Goal: Task Accomplishment & Management: Complete application form

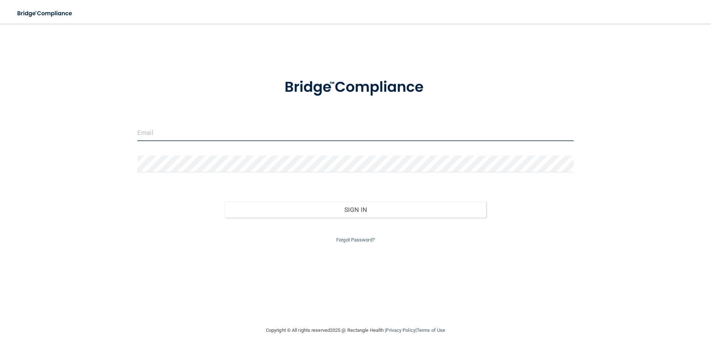
click at [251, 126] on input "email" at bounding box center [355, 133] width 437 height 17
type input "[EMAIL_ADDRESS][DOMAIN_NAME]"
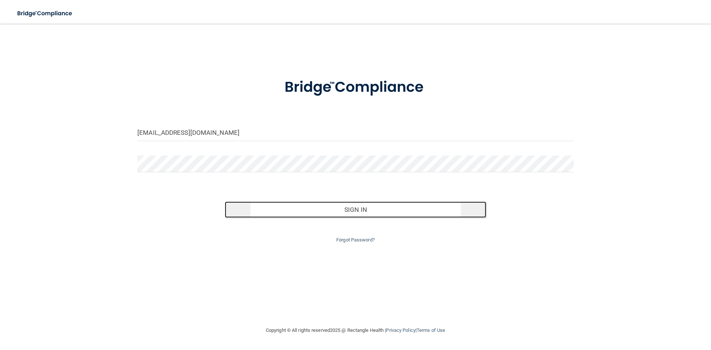
click at [359, 212] on button "Sign In" at bounding box center [356, 210] width 262 height 16
click at [309, 209] on button "Sign In" at bounding box center [356, 210] width 262 height 16
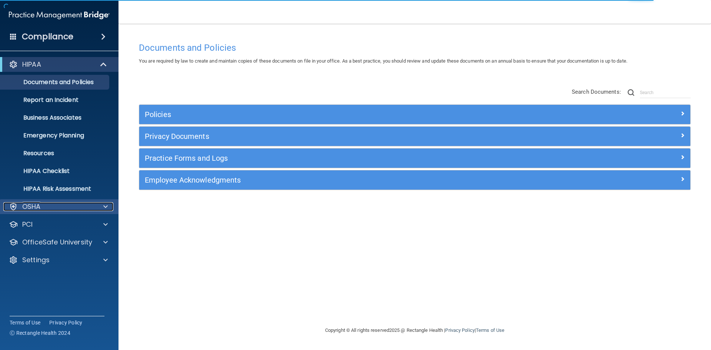
click at [105, 208] on span at bounding box center [105, 206] width 4 height 9
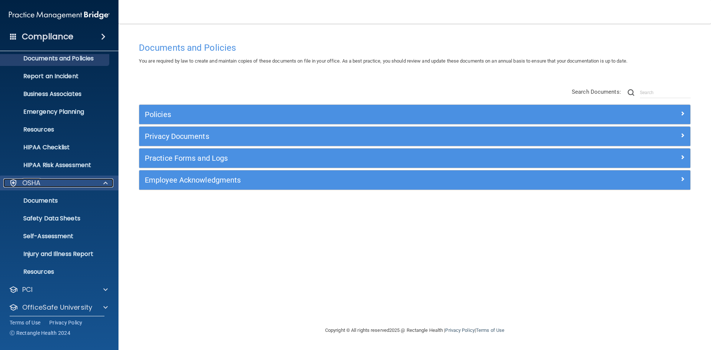
scroll to position [46, 0]
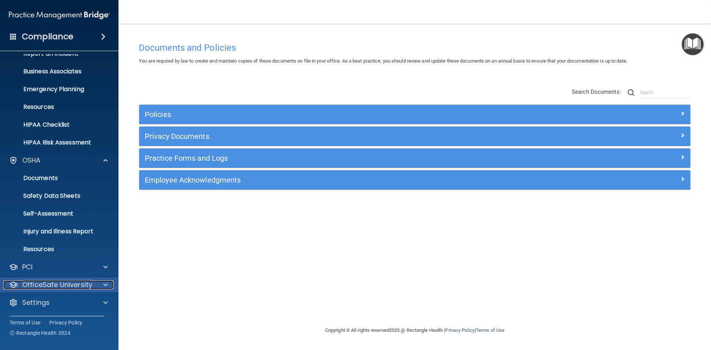
click at [101, 285] on div at bounding box center [104, 285] width 19 height 9
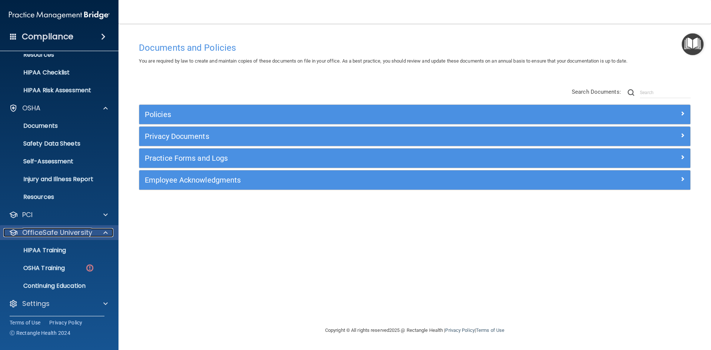
scroll to position [100, 0]
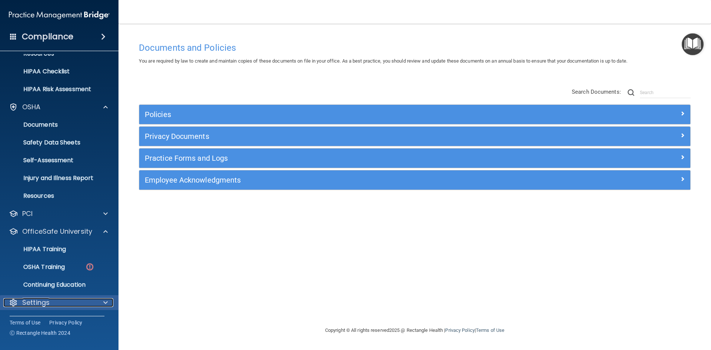
click at [38, 304] on p "Settings" at bounding box center [35, 302] width 27 height 9
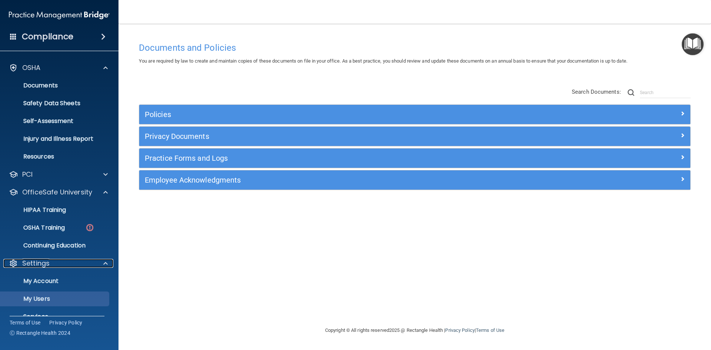
scroll to position [171, 0]
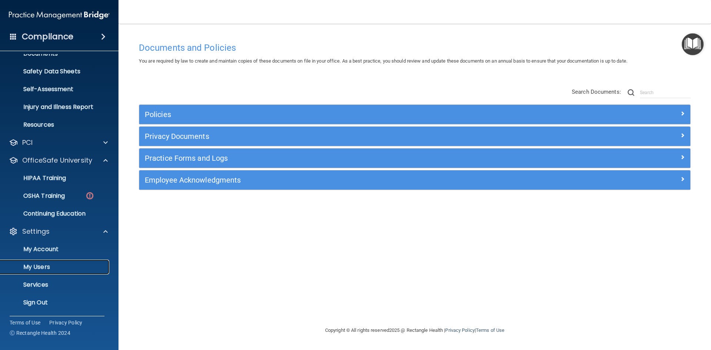
click at [54, 268] on p "My Users" at bounding box center [55, 266] width 101 height 7
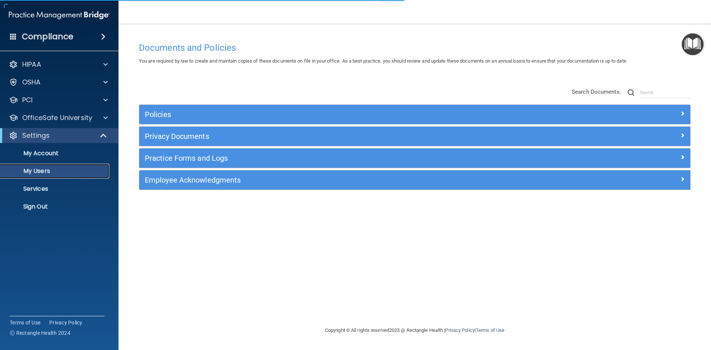
select select "20"
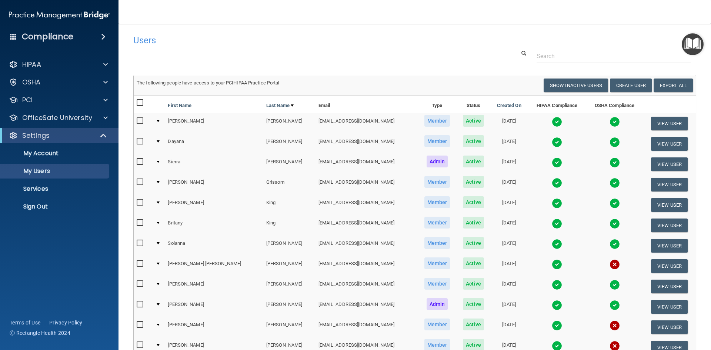
click at [138, 224] on input "checkbox" at bounding box center [141, 223] width 9 height 6
checkbox input "true"
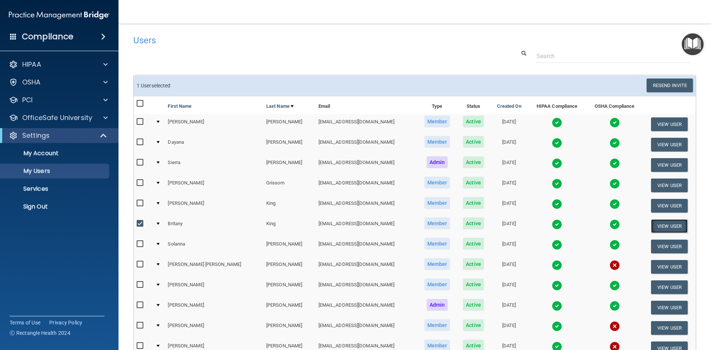
click at [661, 227] on button "View User" at bounding box center [669, 226] width 37 height 14
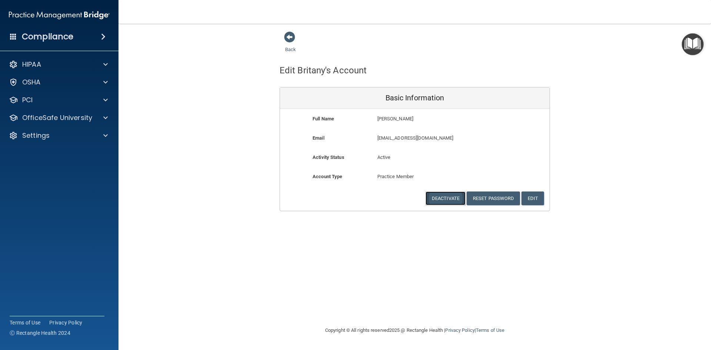
click at [454, 199] on button "Deactivate" at bounding box center [446, 199] width 40 height 14
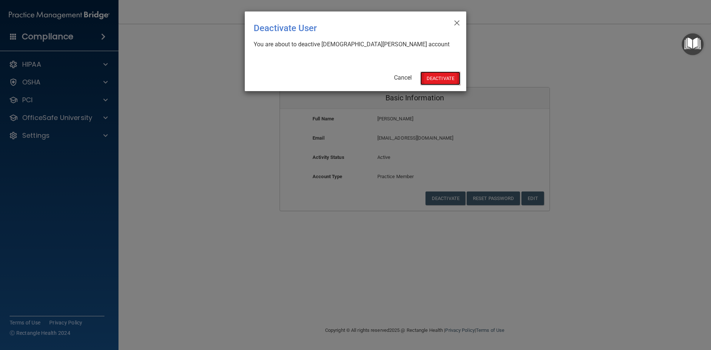
click at [435, 76] on button "Deactivate" at bounding box center [441, 79] width 40 height 14
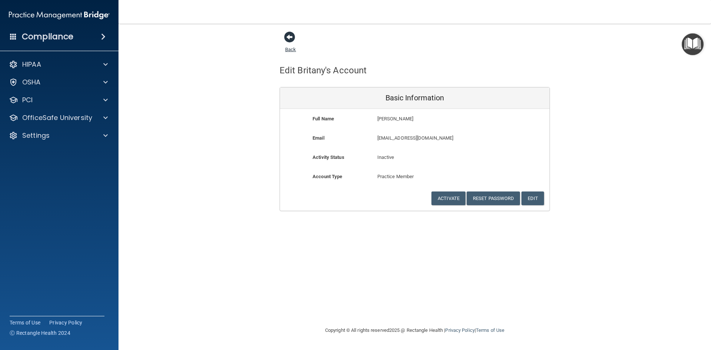
click at [292, 40] on span at bounding box center [289, 36] width 11 height 11
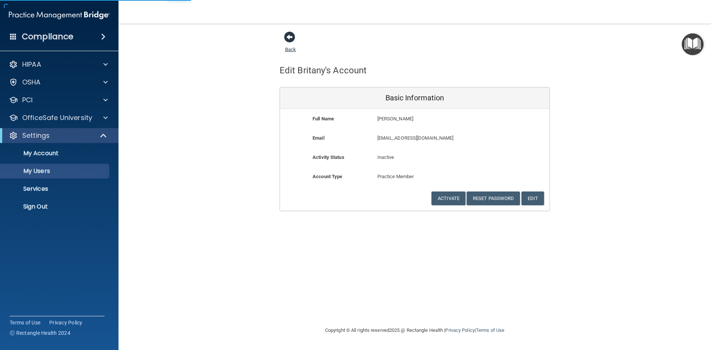
select select "20"
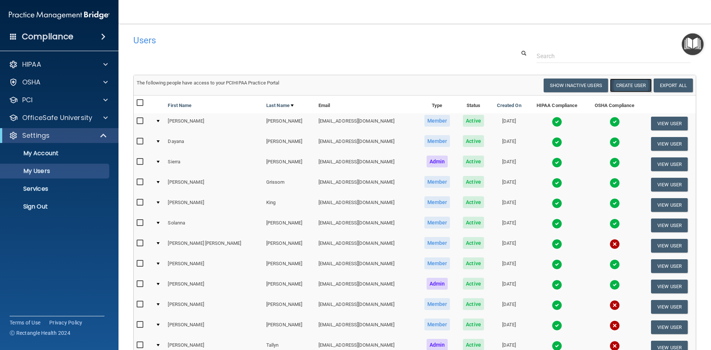
click at [621, 84] on button "Create User" at bounding box center [631, 86] width 42 height 14
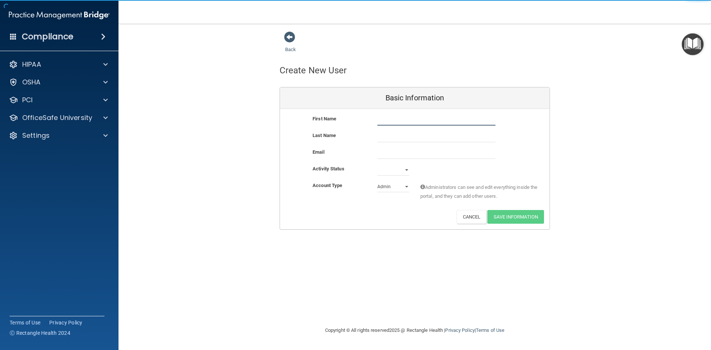
click at [407, 119] on input "text" at bounding box center [437, 120] width 118 height 11
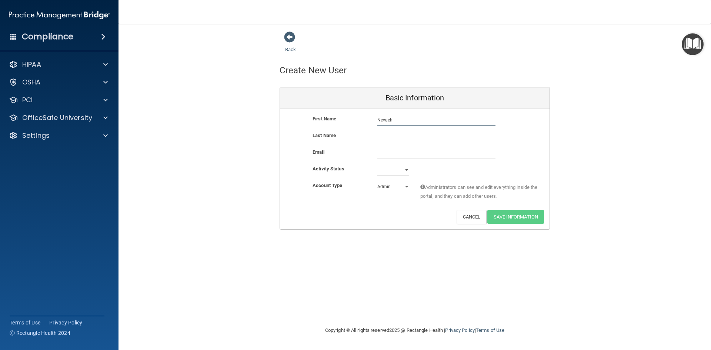
type input "Nevaeh"
type input "Ayers"
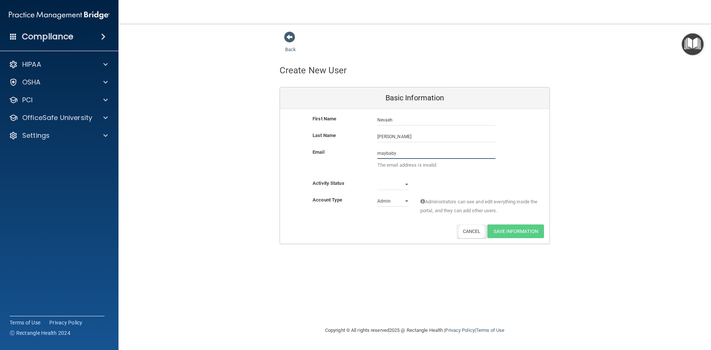
type input "maybaby"
click at [463, 230] on button "Cancel" at bounding box center [472, 232] width 30 height 14
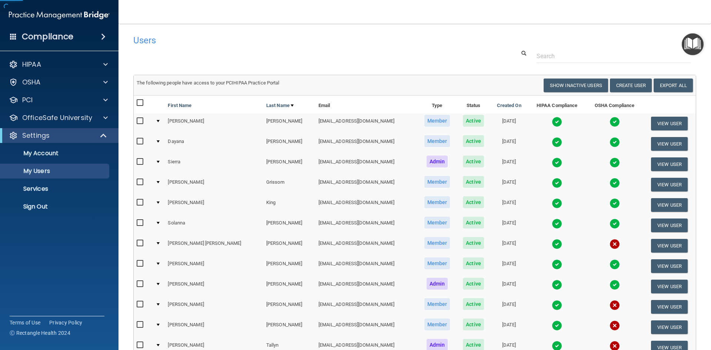
click at [289, 36] on h4 "Users" at bounding box center [295, 41] width 324 height 10
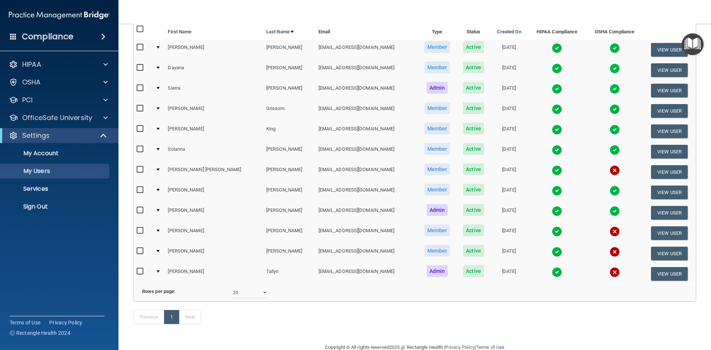
scroll to position [74, 0]
click at [256, 298] on select "10 20 30 40 all" at bounding box center [250, 292] width 34 height 11
select select "30"
click at [233, 292] on select "10 20 30 40 all" at bounding box center [250, 292] width 34 height 11
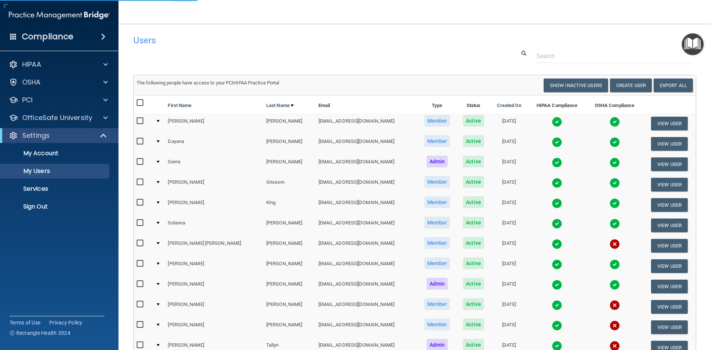
select select "30"
click at [570, 56] on input "text" at bounding box center [614, 56] width 154 height 14
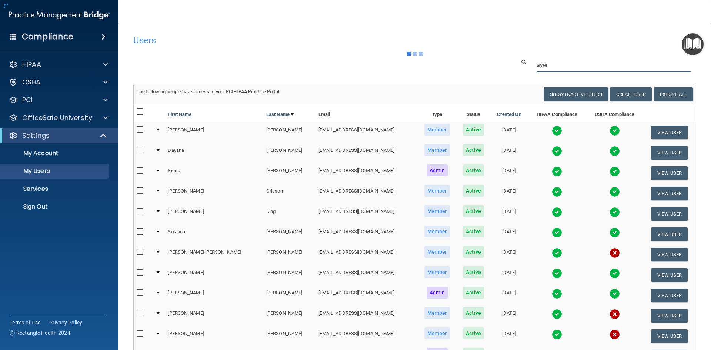
type input "ayers"
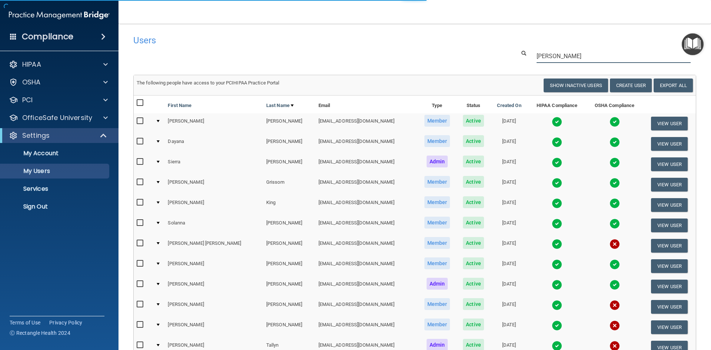
select select "20"
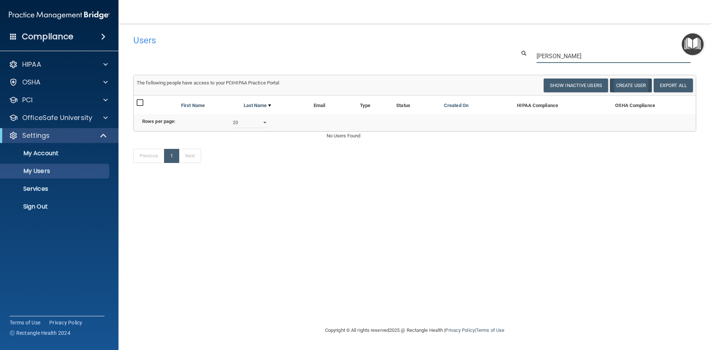
type input "ayers"
click at [618, 83] on button "Create User" at bounding box center [631, 86] width 42 height 14
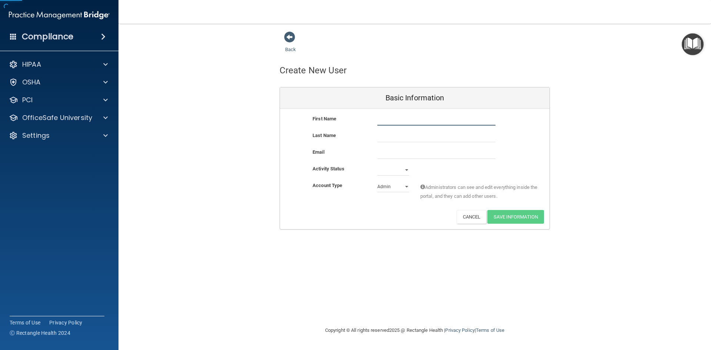
click at [400, 118] on input "text" at bounding box center [437, 120] width 118 height 11
type input "Nevaeh"
type input "Ayers"
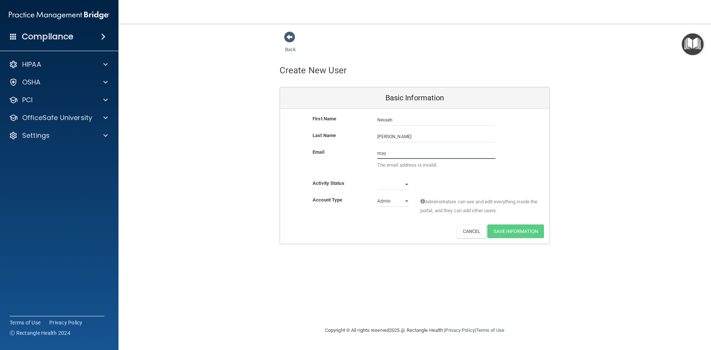
type input "maybaby426@gmail.com"
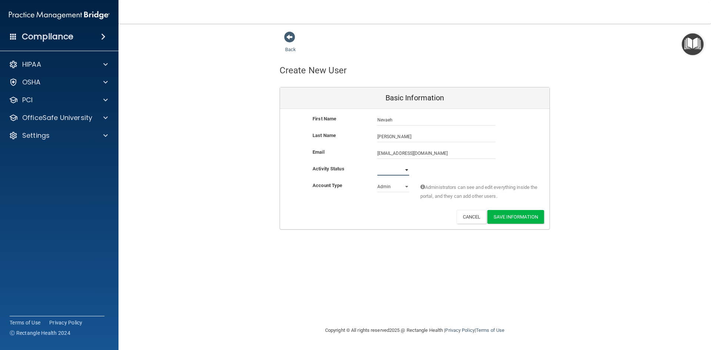
click at [392, 173] on select "Active Inactive" at bounding box center [394, 170] width 32 height 11
select select "active"
click at [378, 165] on select "Active Inactive" at bounding box center [394, 170] width 32 height 11
click at [388, 190] on select "Admin Member" at bounding box center [394, 186] width 32 height 11
select select "practice_member"
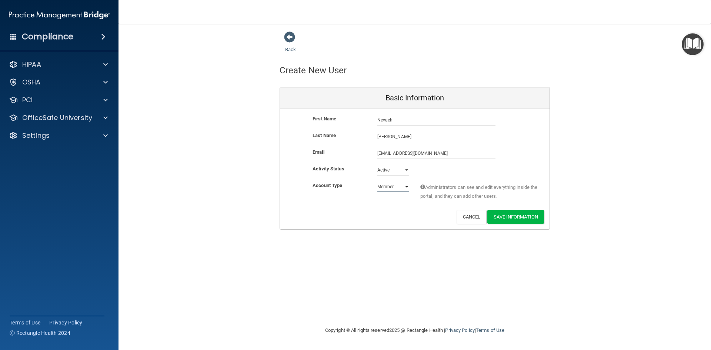
click at [378, 181] on select "Admin Member" at bounding box center [394, 186] width 32 height 11
click at [510, 218] on button "Save Information" at bounding box center [516, 217] width 57 height 14
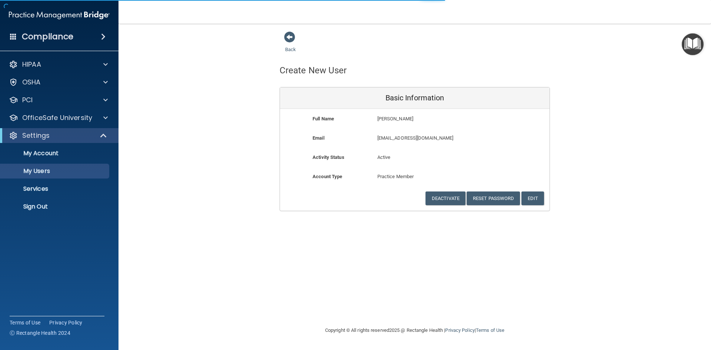
select select "20"
